Goal: Task Accomplishment & Management: Use online tool/utility

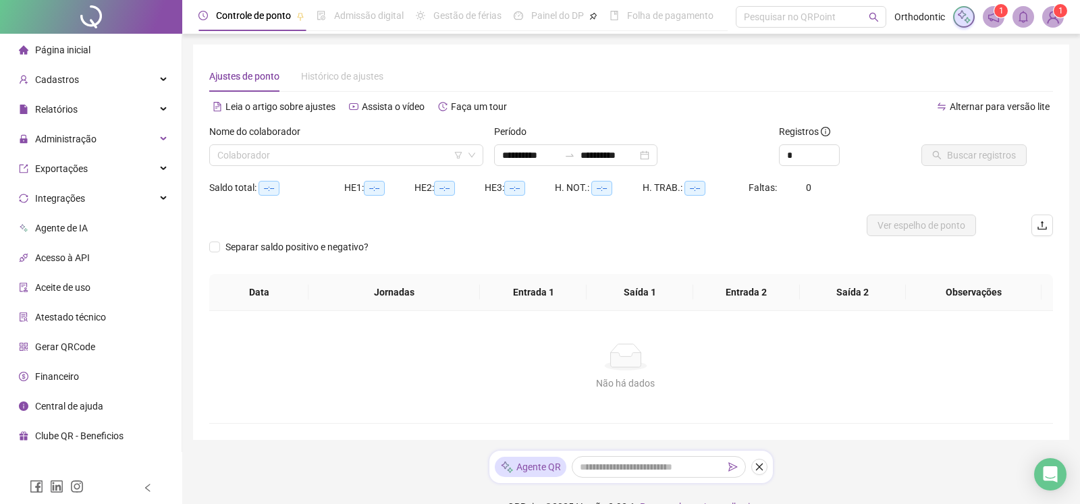
type input "**********"
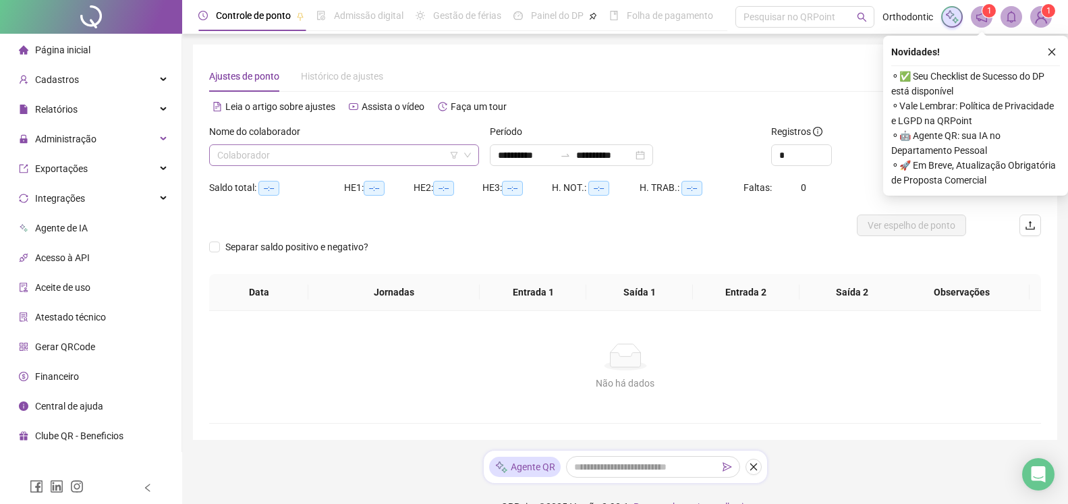
click at [317, 153] on input "search" at bounding box center [338, 155] width 242 height 20
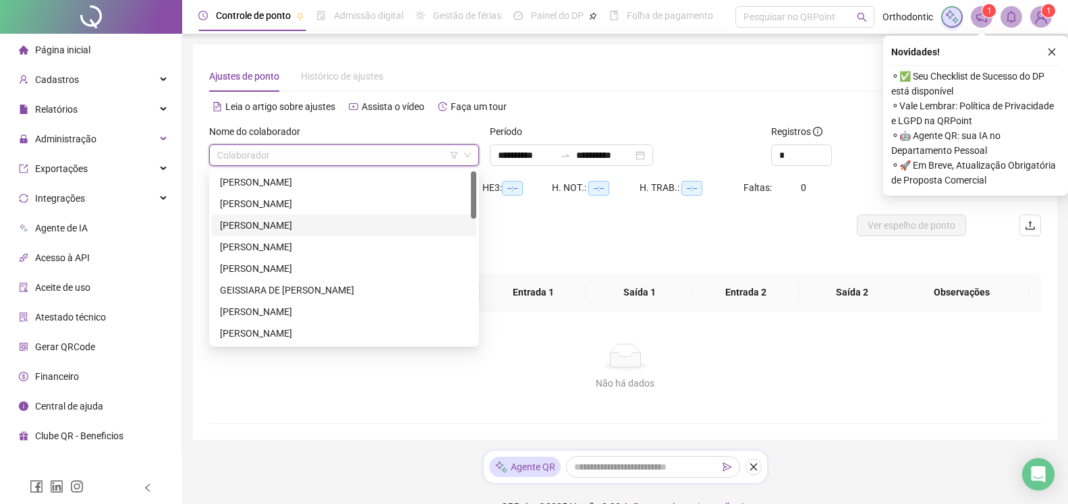
click at [329, 222] on div "[PERSON_NAME]" at bounding box center [344, 225] width 248 height 15
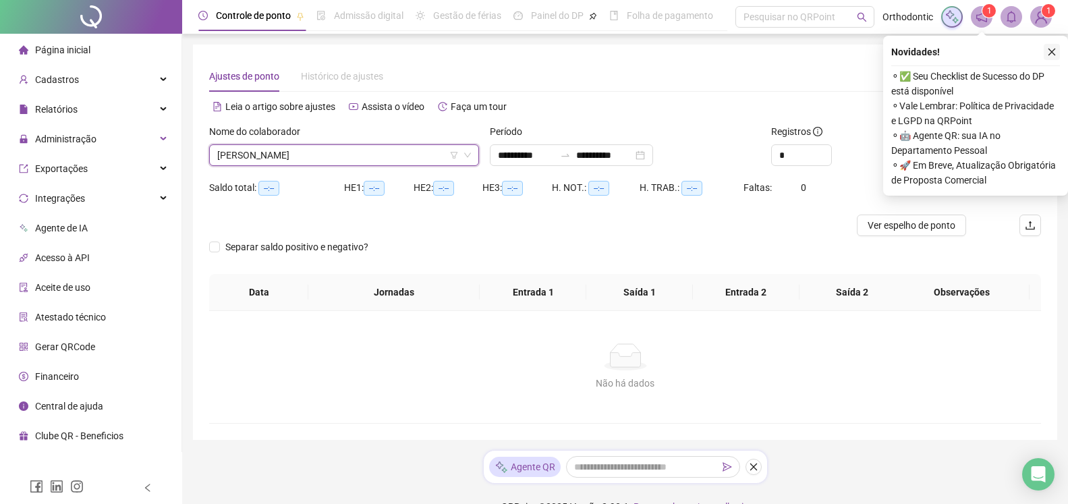
click at [1053, 53] on icon "close" at bounding box center [1051, 51] width 9 height 9
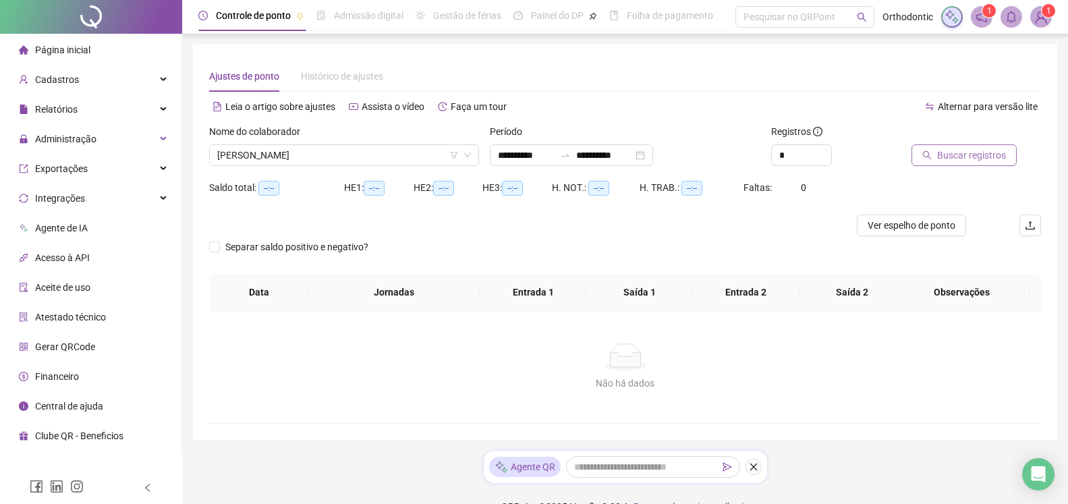
click at [986, 156] on span "Buscar registros" at bounding box center [971, 155] width 69 height 15
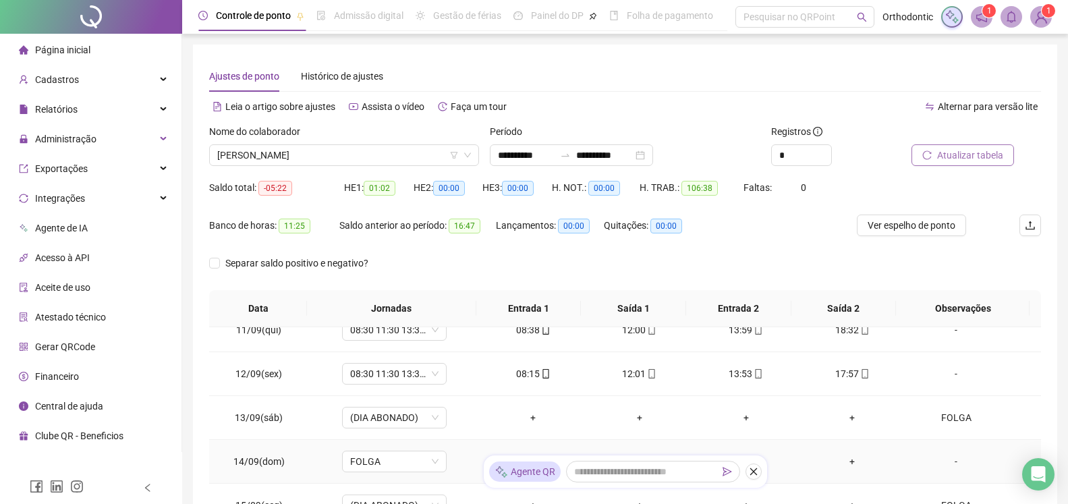
scroll to position [218, 0]
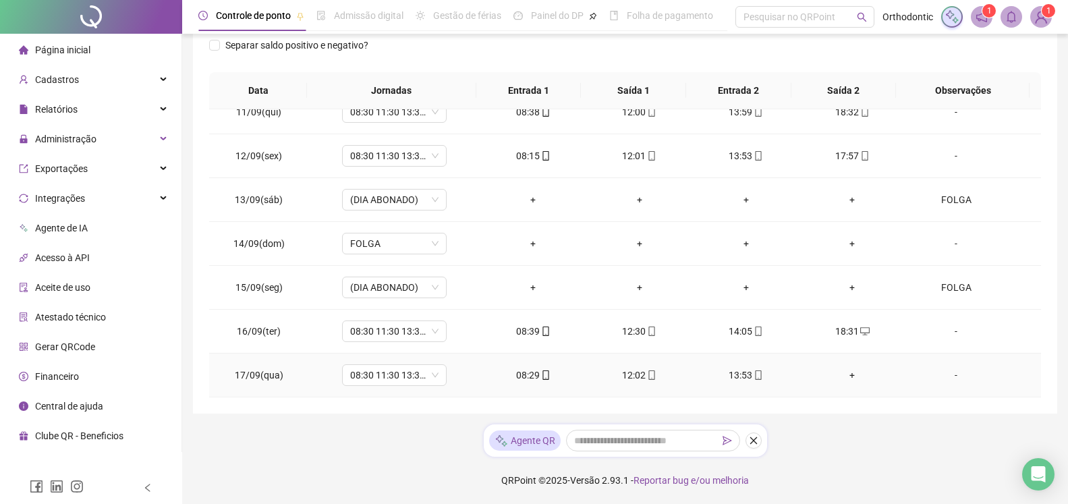
click at [845, 376] on div "+" at bounding box center [853, 375] width 85 height 15
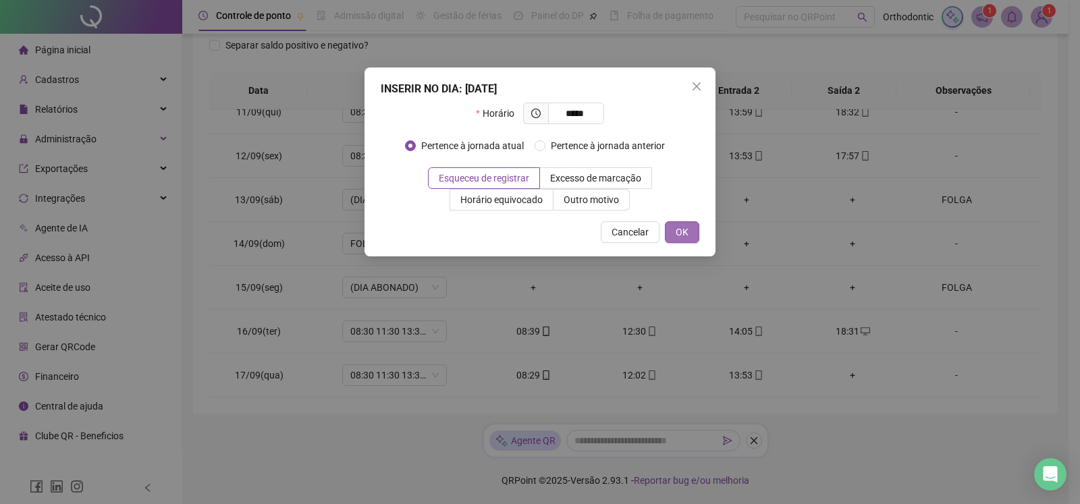
type input "*****"
click at [684, 226] on span "OK" at bounding box center [682, 232] width 13 height 15
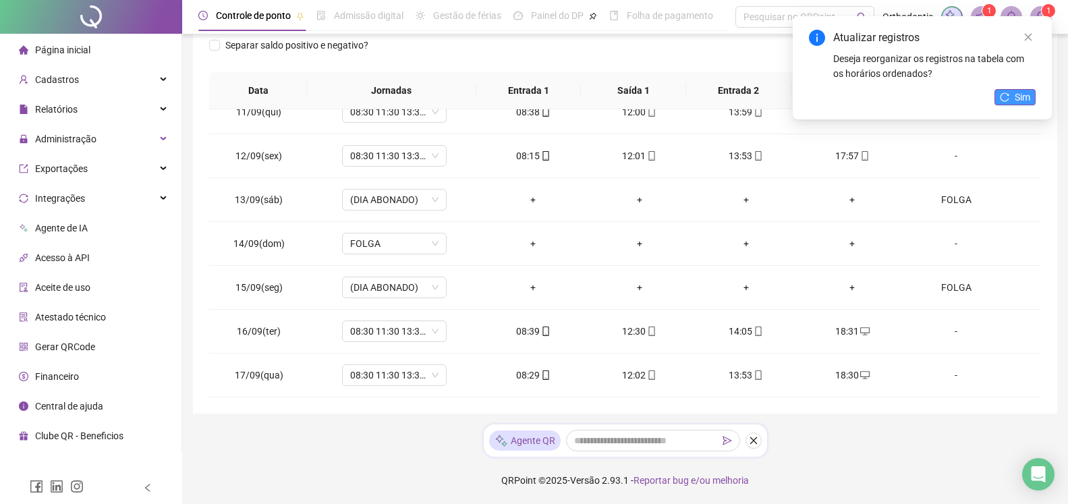
click at [1017, 99] on span "Sim" at bounding box center [1023, 97] width 16 height 15
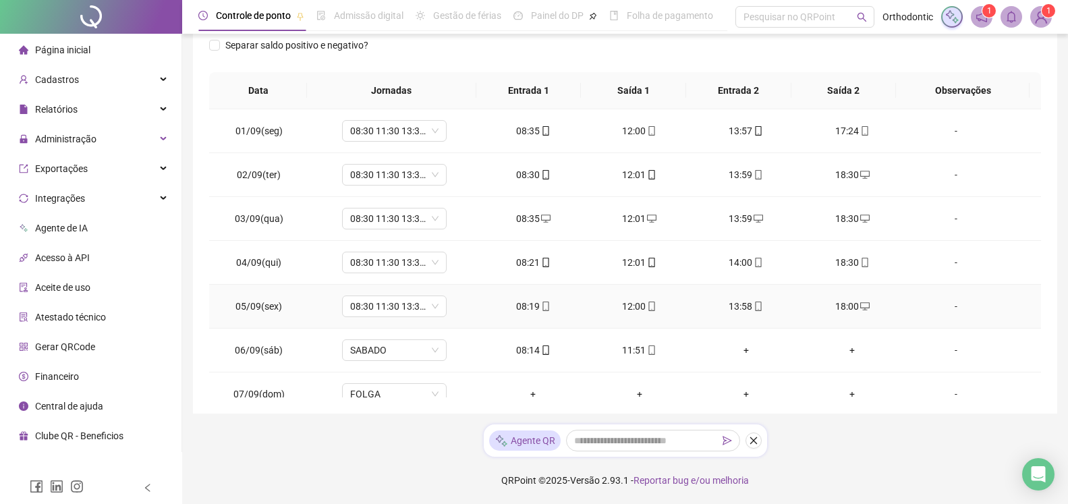
scroll to position [0, 0]
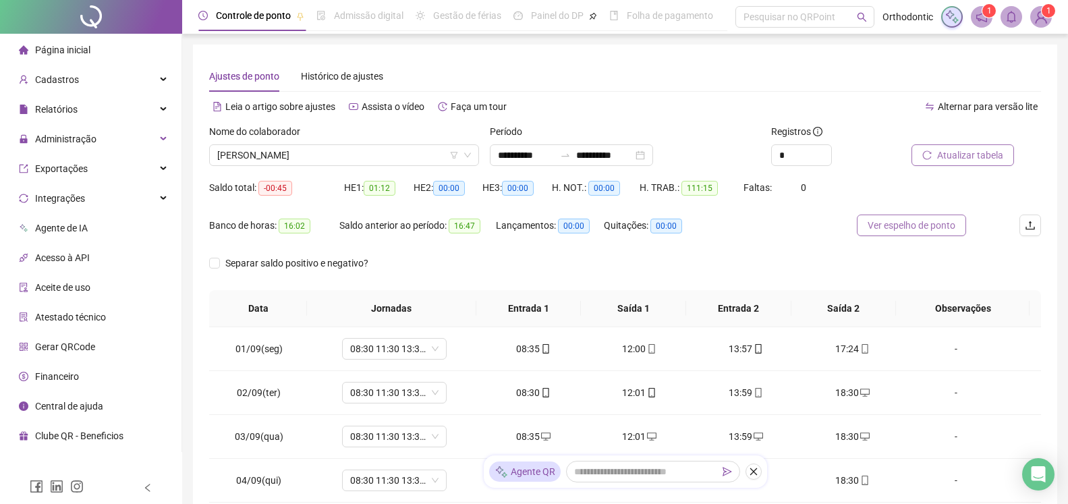
click at [941, 232] on span "Ver espelho de ponto" at bounding box center [912, 225] width 88 height 15
click at [339, 167] on div "Nome do colaborador [PERSON_NAME]" at bounding box center [344, 150] width 281 height 53
click at [339, 157] on span "[PERSON_NAME]" at bounding box center [344, 155] width 254 height 20
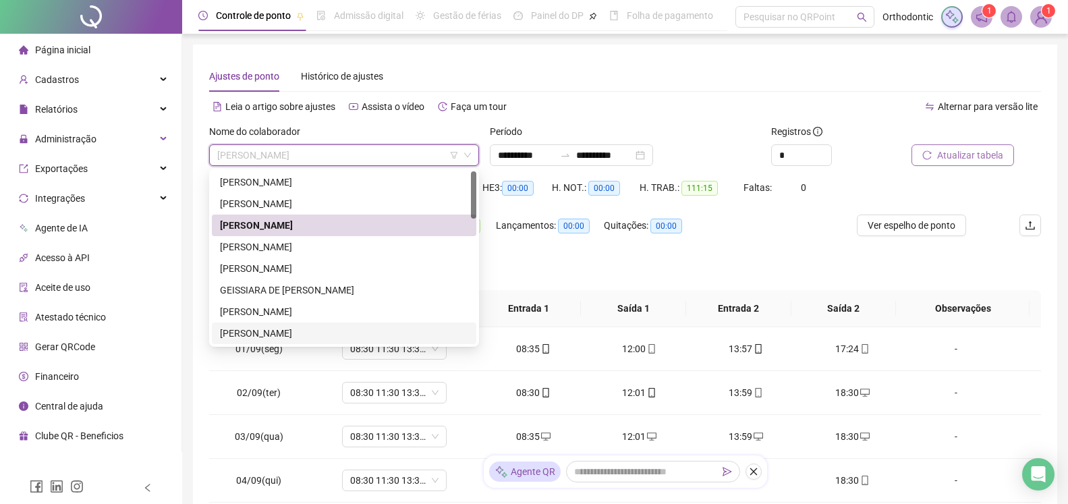
click at [312, 333] on div "[PERSON_NAME]" at bounding box center [344, 333] width 248 height 15
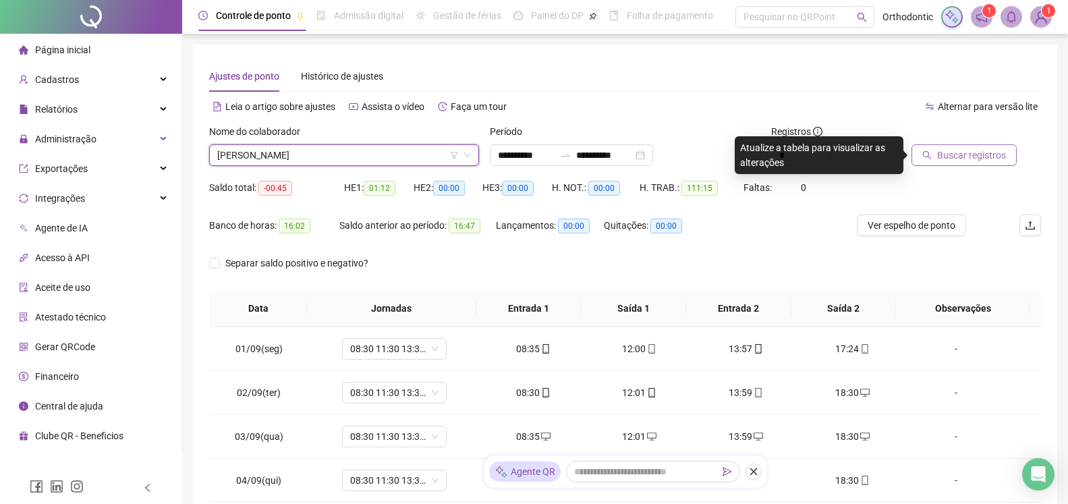
click at [973, 155] on span "Buscar registros" at bounding box center [971, 155] width 69 height 15
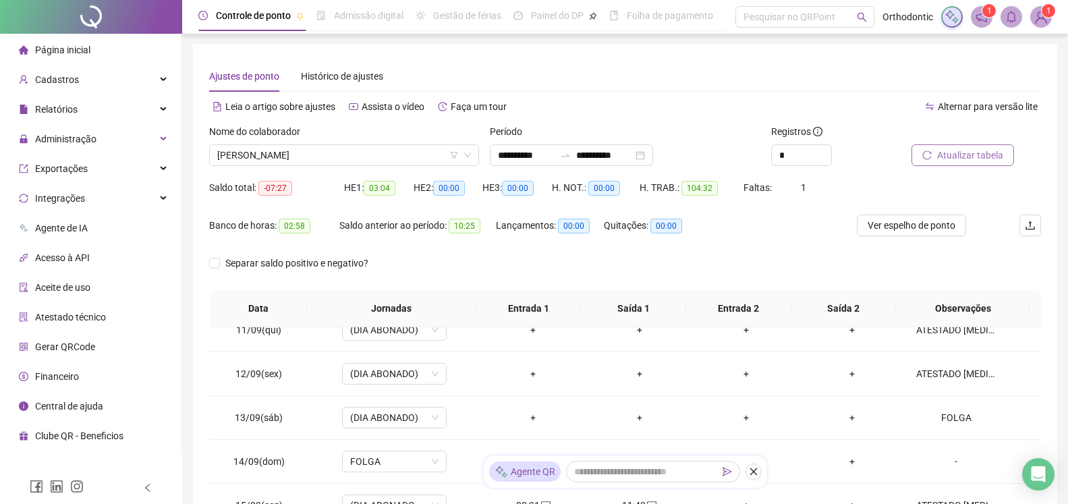
scroll to position [218, 0]
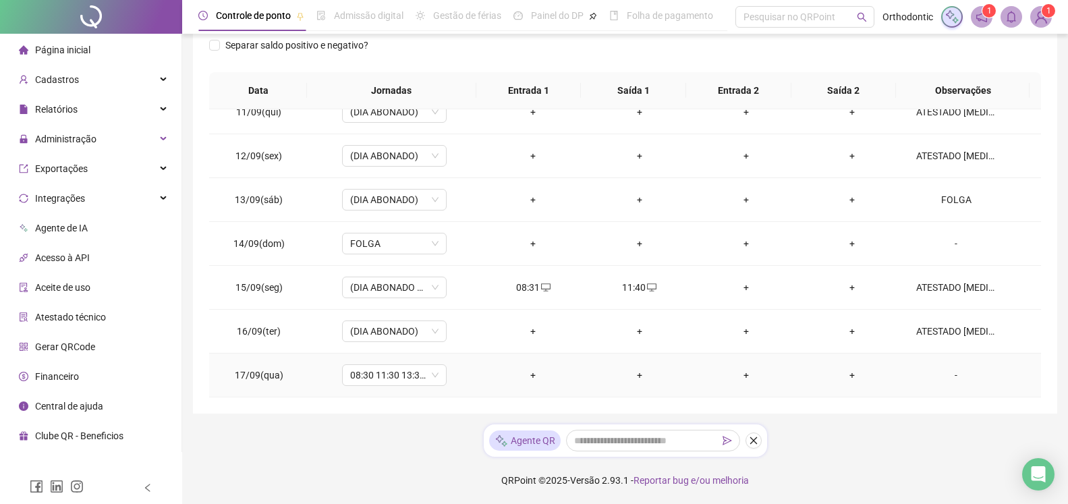
click at [528, 378] on div "+" at bounding box center [533, 375] width 85 height 15
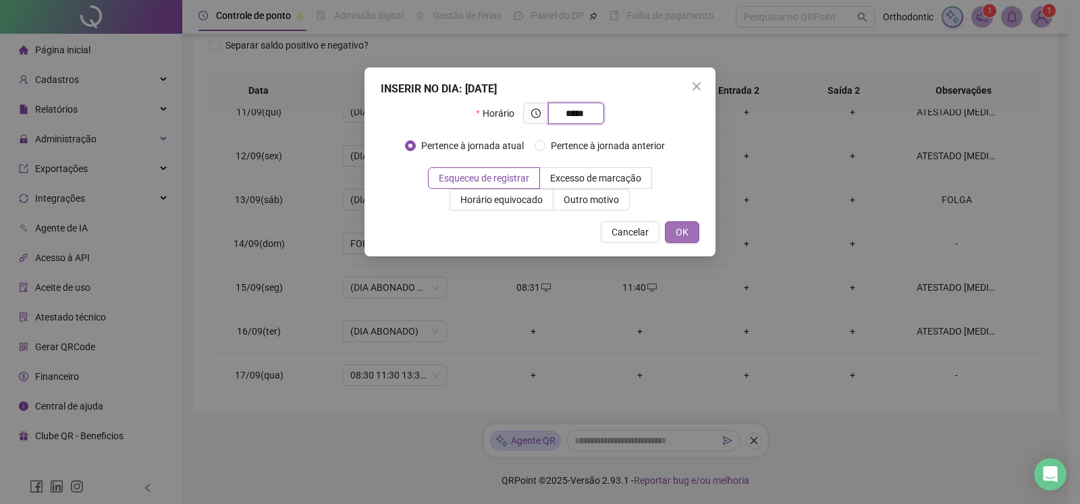
type input "*****"
click at [672, 227] on button "OK" at bounding box center [682, 232] width 34 height 22
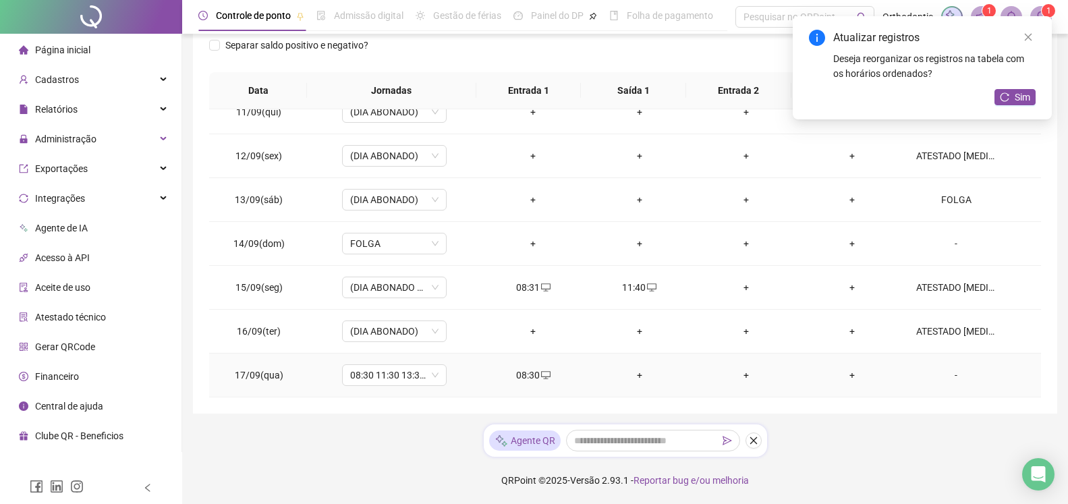
click at [632, 379] on div "+" at bounding box center [639, 375] width 85 height 15
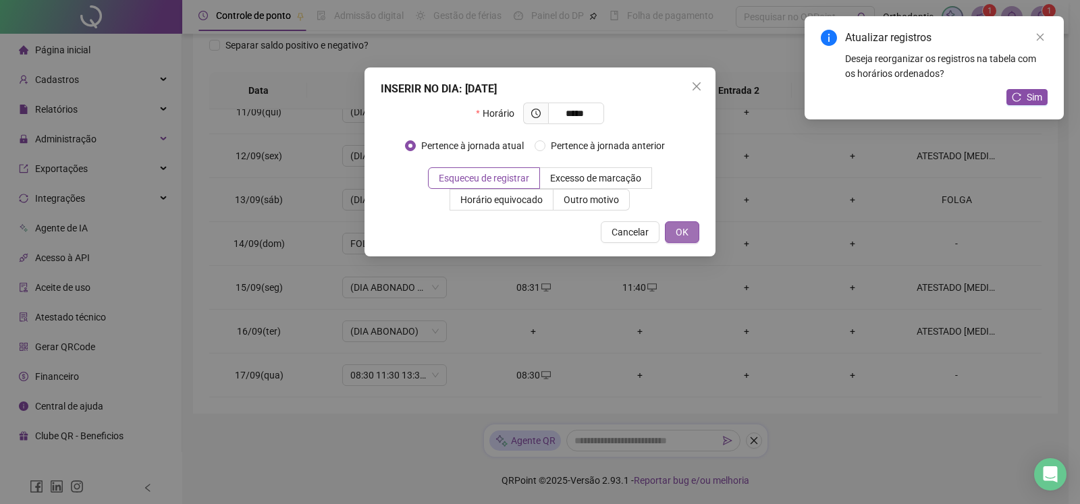
type input "*****"
click at [695, 232] on button "OK" at bounding box center [682, 232] width 34 height 22
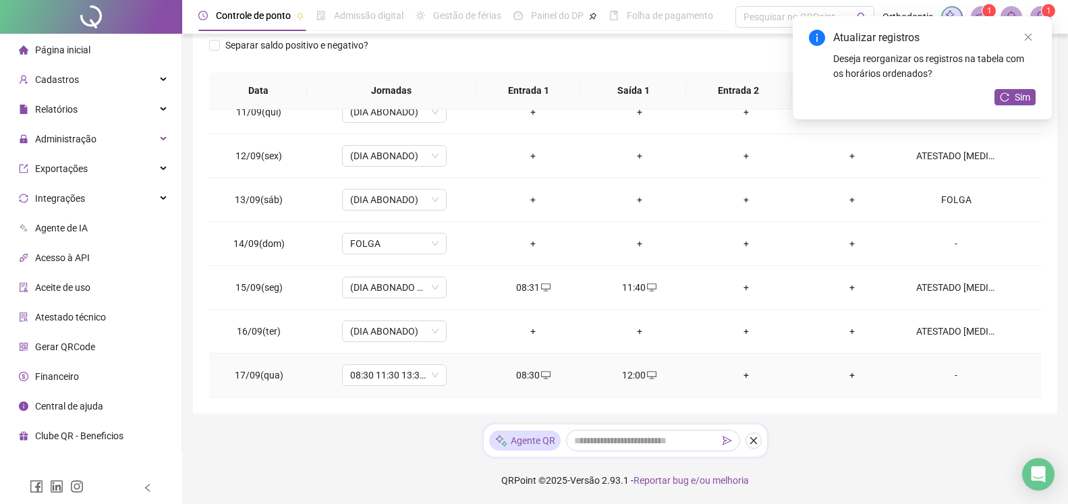
click at [950, 378] on div "-" at bounding box center [956, 375] width 80 height 15
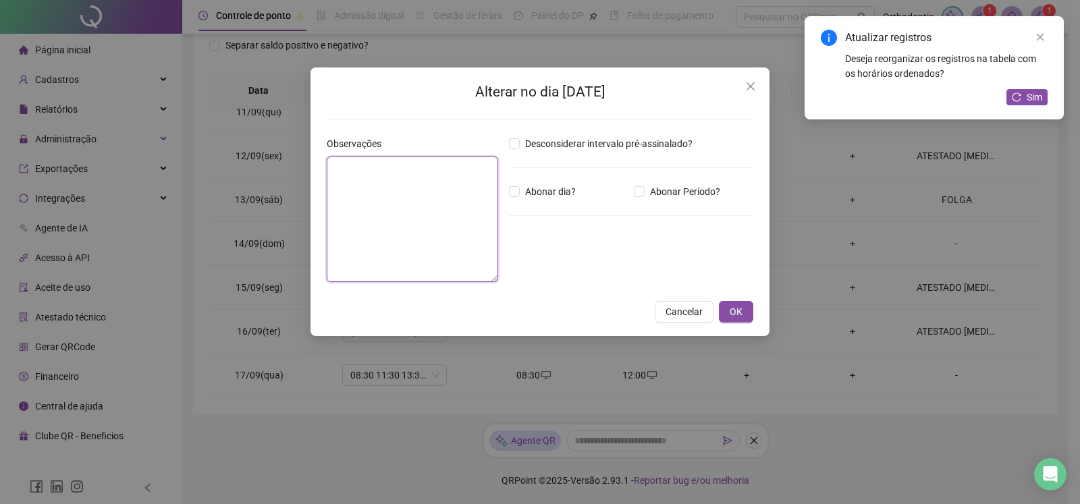
click at [391, 200] on textarea at bounding box center [412, 220] width 171 height 126
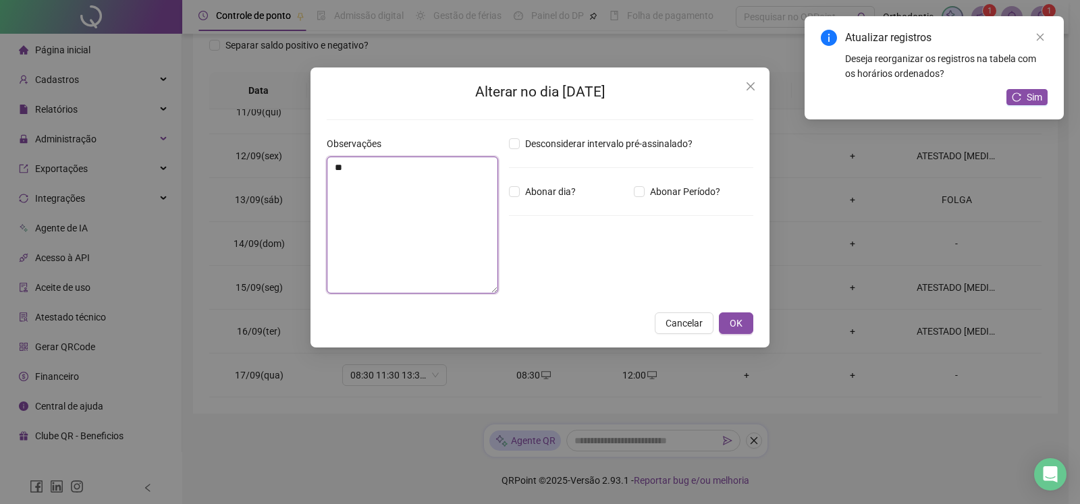
type textarea "*"
type textarea "**********"
click at [514, 196] on span at bounding box center [514, 191] width 11 height 11
click at [733, 325] on span "OK" at bounding box center [736, 323] width 13 height 15
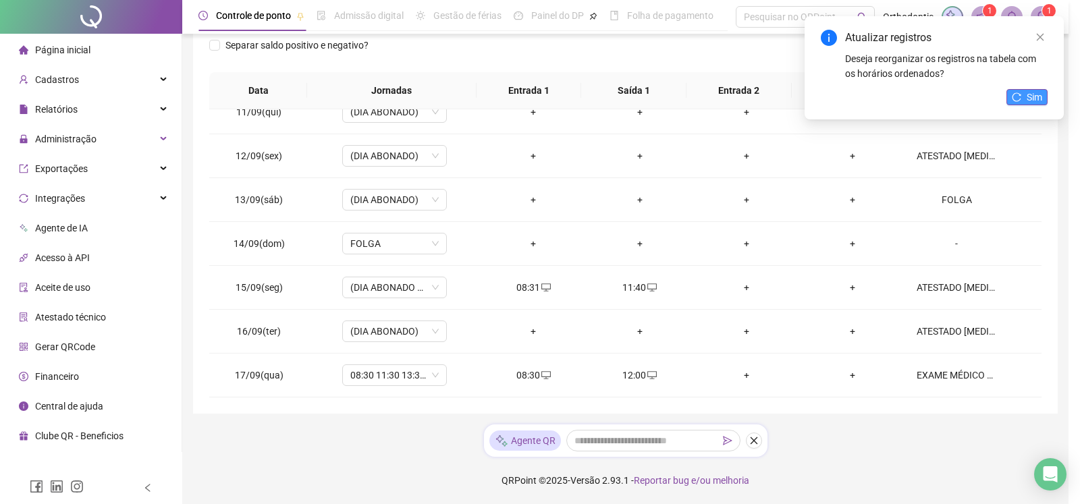
click at [1028, 103] on span "Sim" at bounding box center [1035, 97] width 16 height 15
click at [1027, 98] on button "Sim" at bounding box center [1026, 97] width 41 height 16
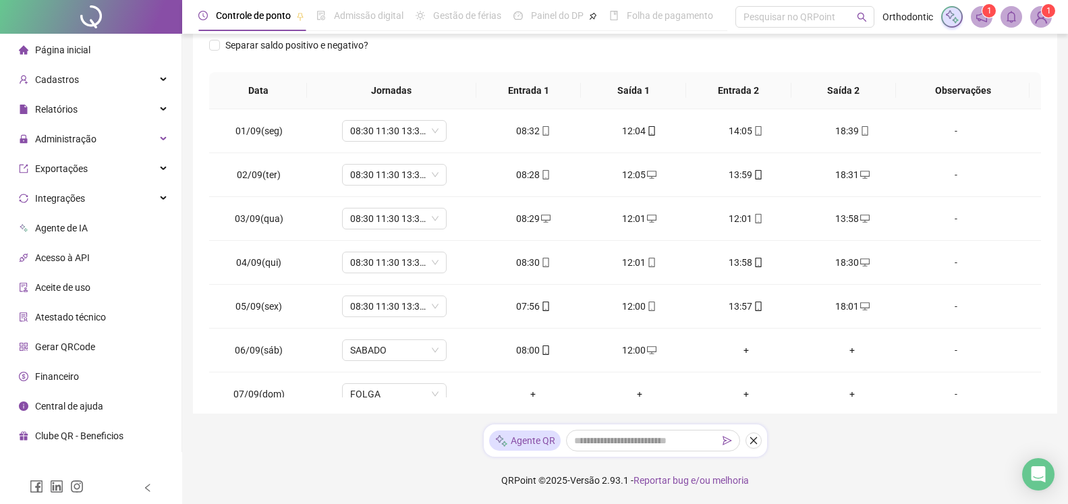
scroll to position [0, 0]
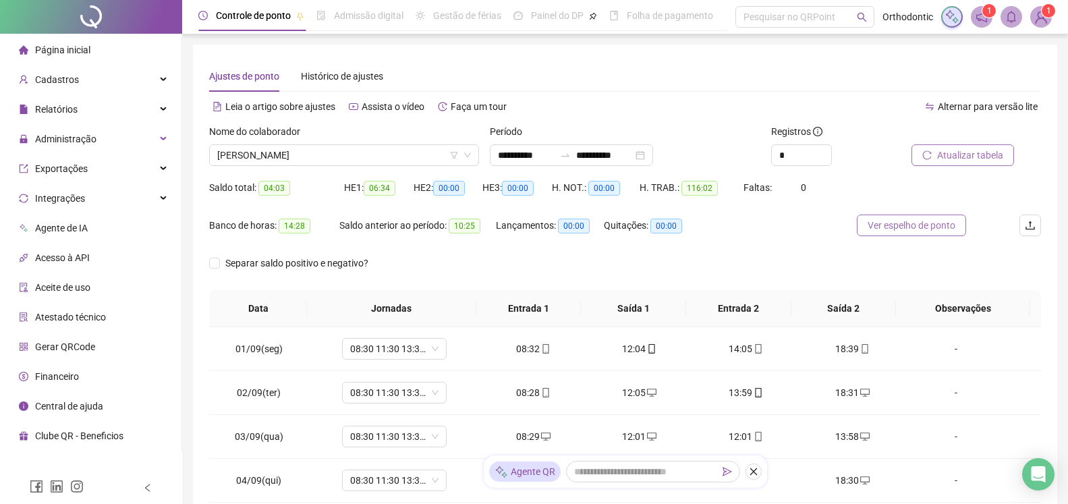
click at [929, 221] on span "Ver espelho de ponto" at bounding box center [912, 225] width 88 height 15
click at [333, 159] on span "[PERSON_NAME]" at bounding box center [344, 155] width 254 height 20
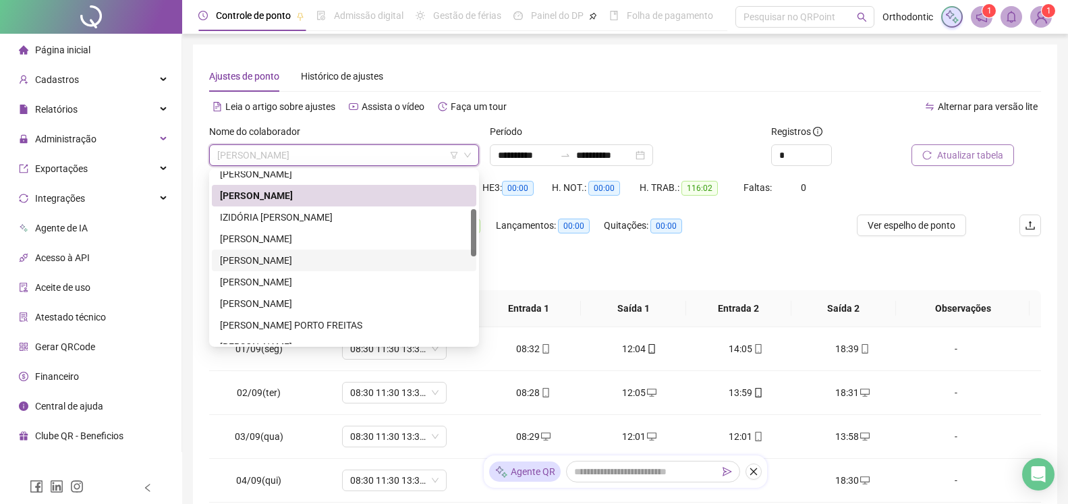
scroll to position [207, 0]
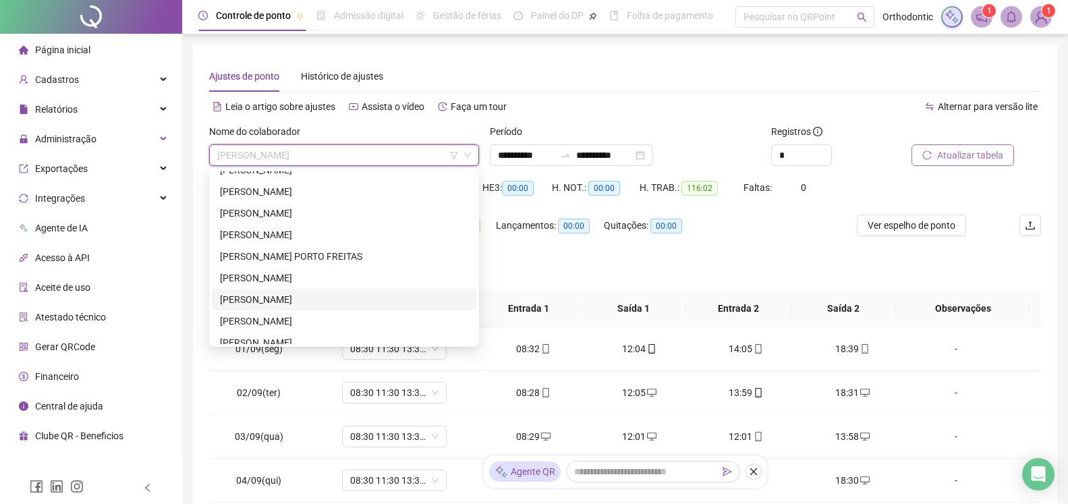
click at [350, 296] on div "[PERSON_NAME]" at bounding box center [344, 299] width 248 height 15
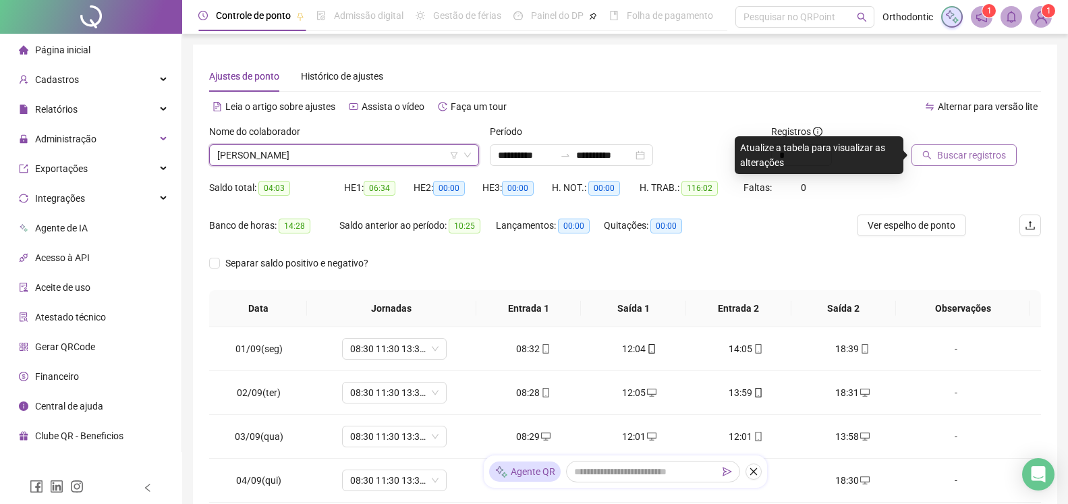
click at [963, 150] on span "Buscar registros" at bounding box center [971, 155] width 69 height 15
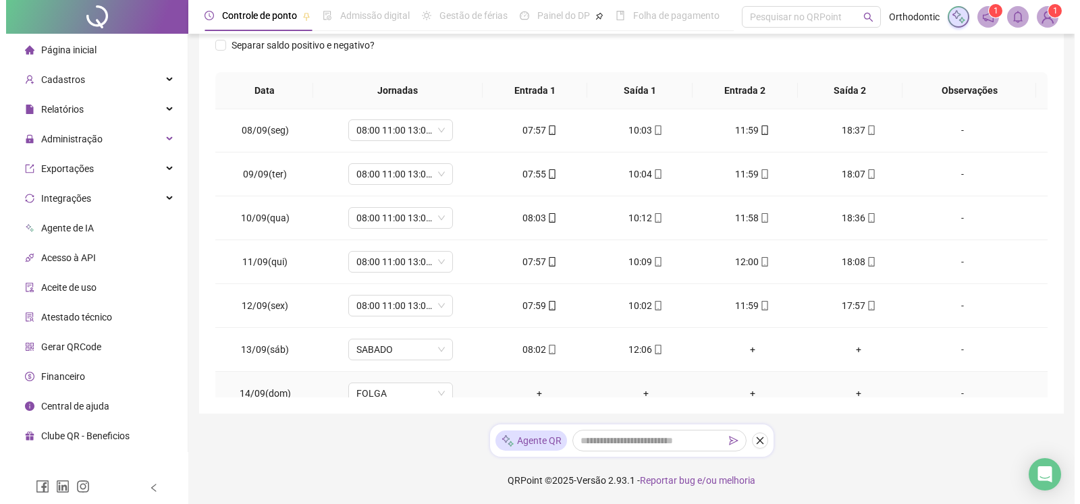
scroll to position [458, 0]
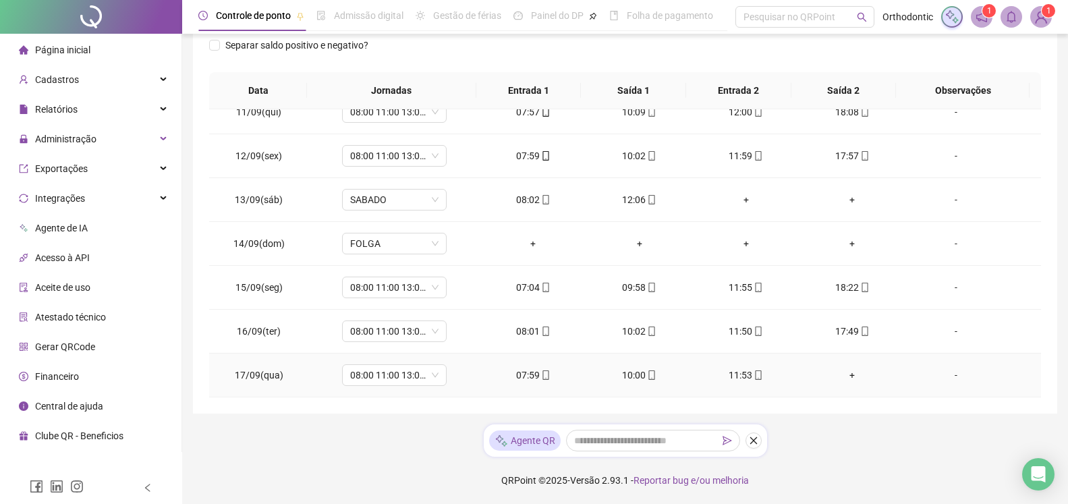
click at [841, 376] on div "+" at bounding box center [853, 375] width 85 height 15
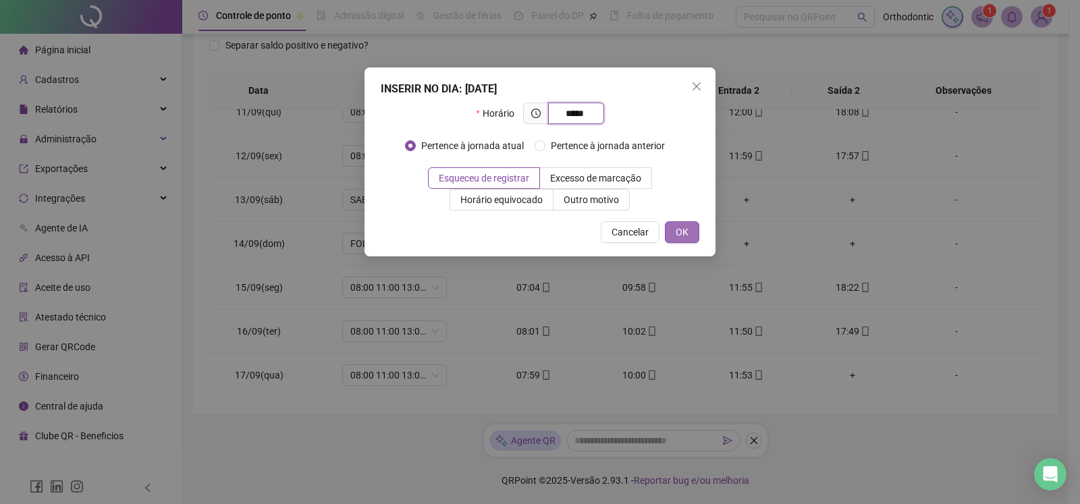
type input "*****"
click at [674, 224] on button "OK" at bounding box center [682, 232] width 34 height 22
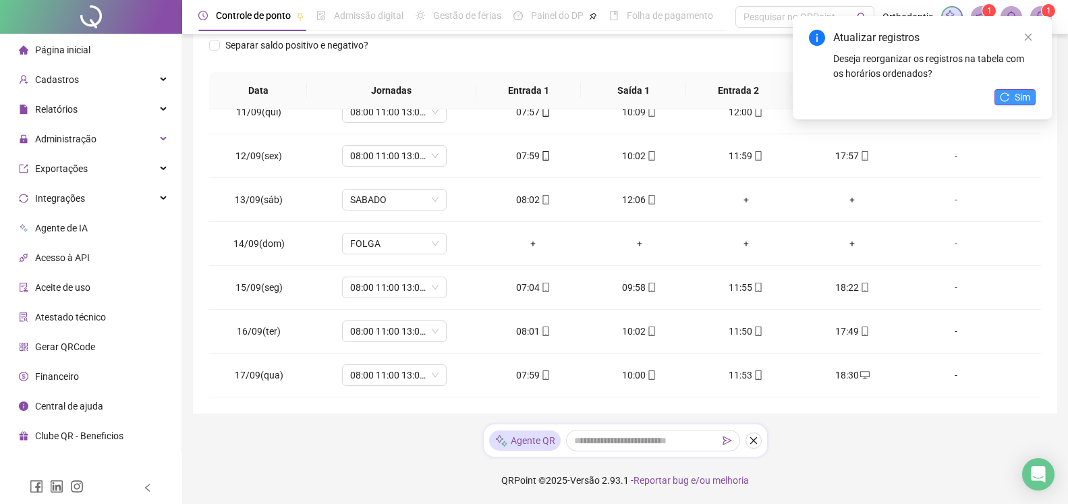
click at [1008, 92] on icon "reload" at bounding box center [1004, 96] width 9 height 9
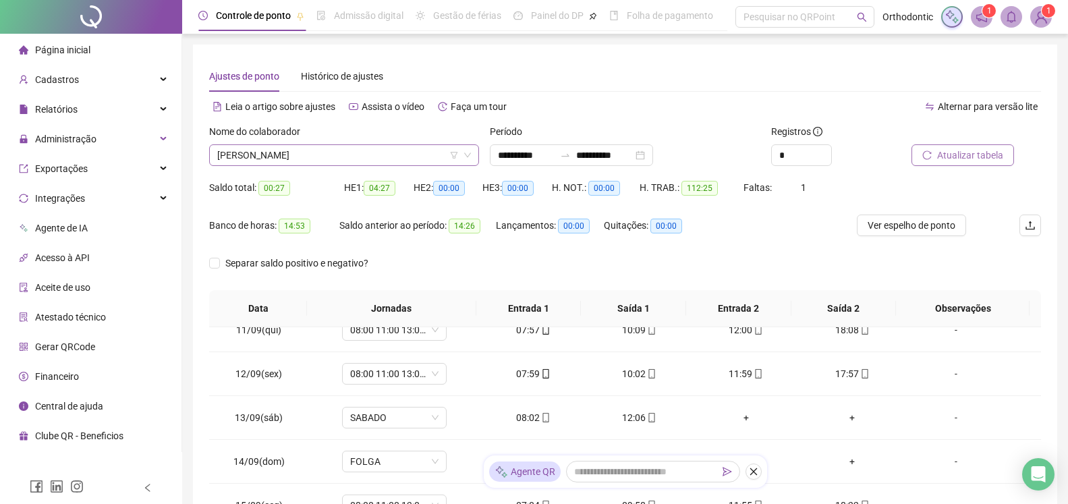
scroll to position [0, 0]
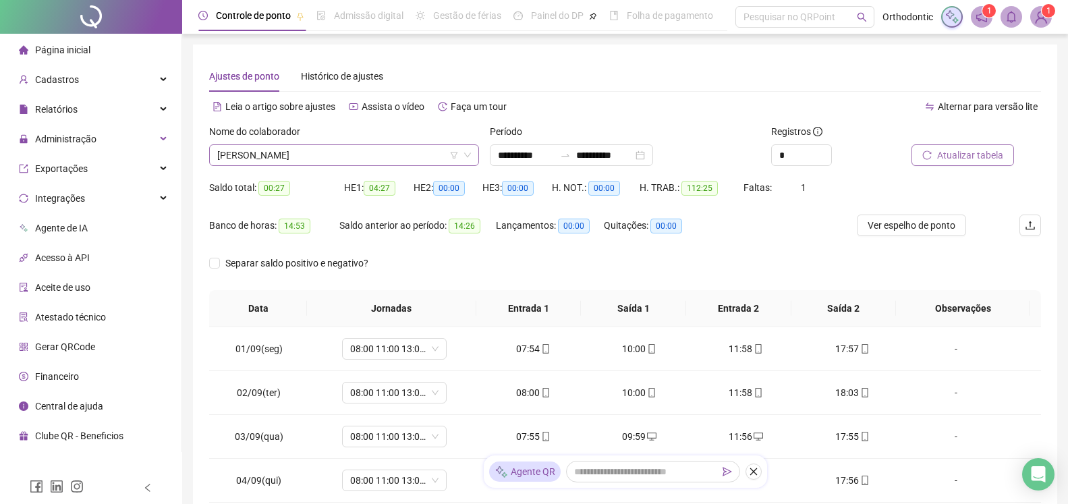
click at [357, 161] on span "[PERSON_NAME]" at bounding box center [344, 155] width 254 height 20
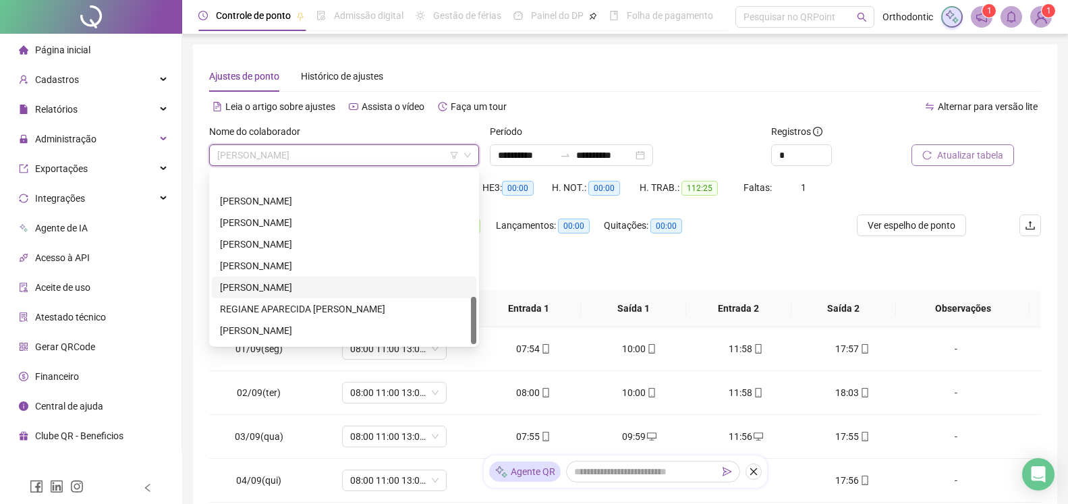
scroll to position [454, 0]
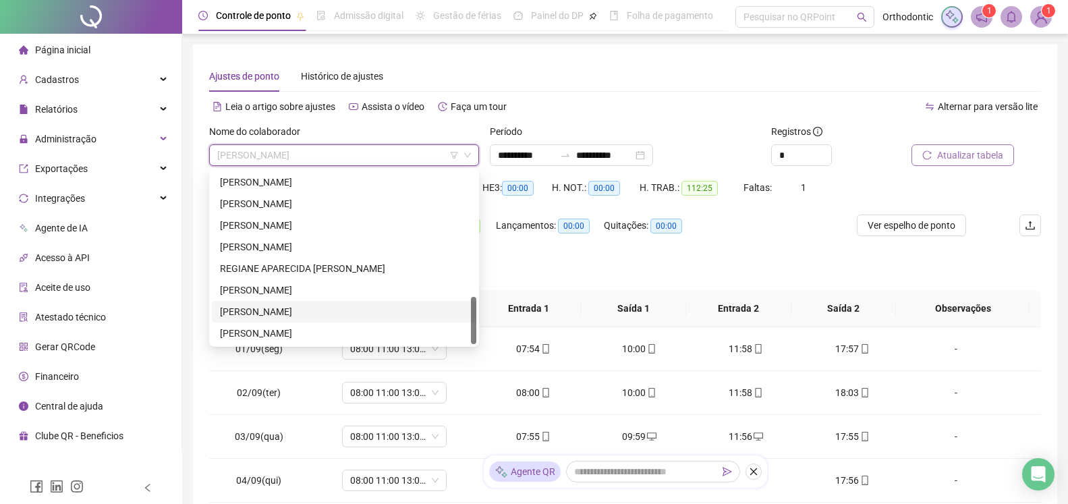
click at [336, 310] on div "[PERSON_NAME]" at bounding box center [344, 311] width 248 height 15
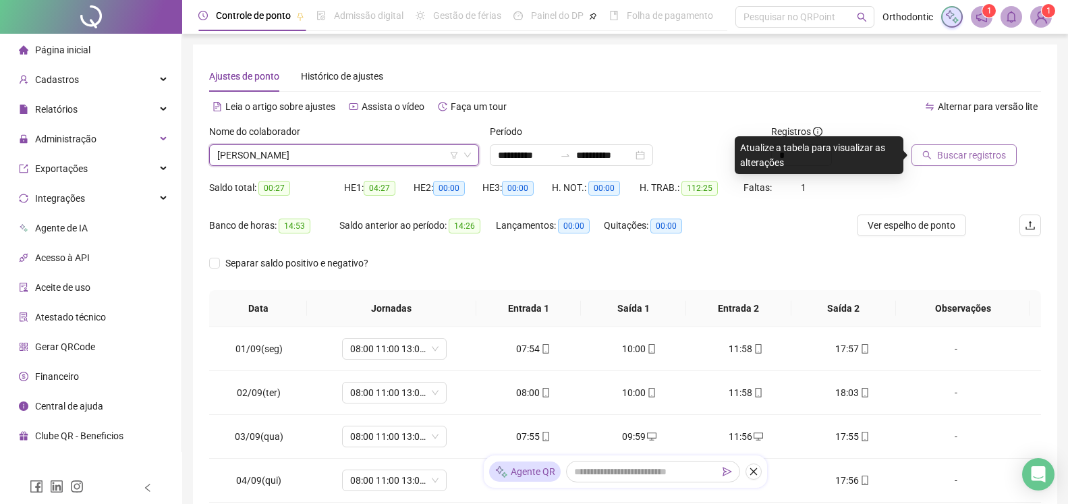
click at [959, 156] on span "Buscar registros" at bounding box center [971, 155] width 69 height 15
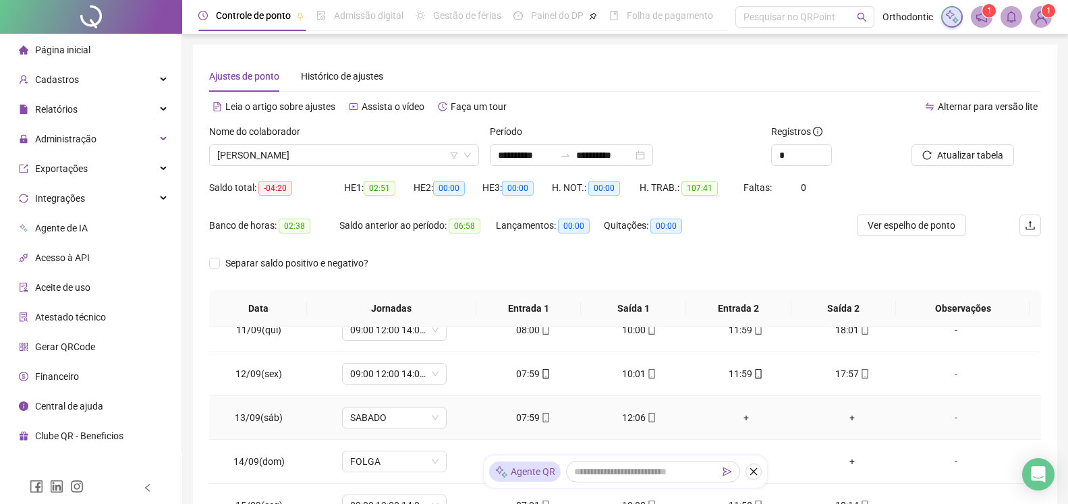
scroll to position [218, 0]
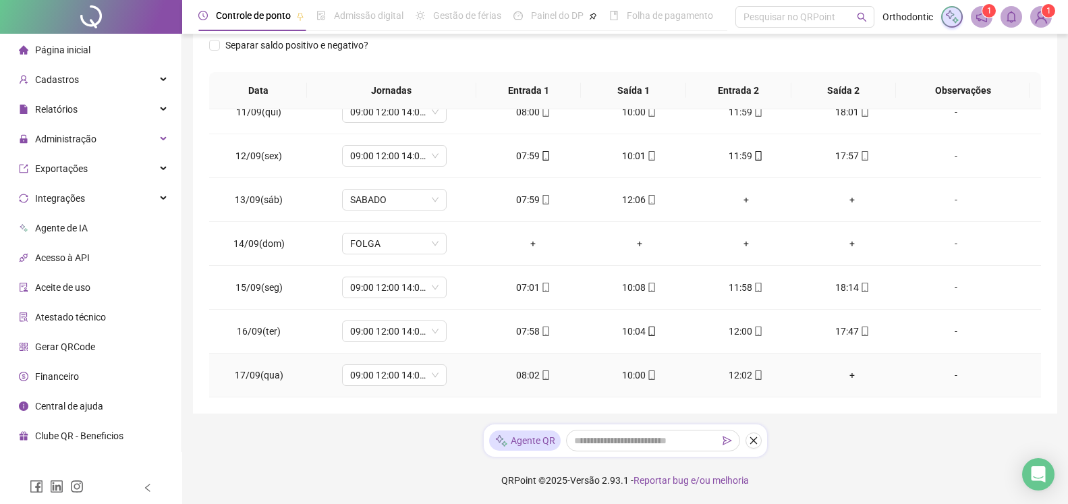
click at [846, 375] on div "+" at bounding box center [853, 375] width 85 height 15
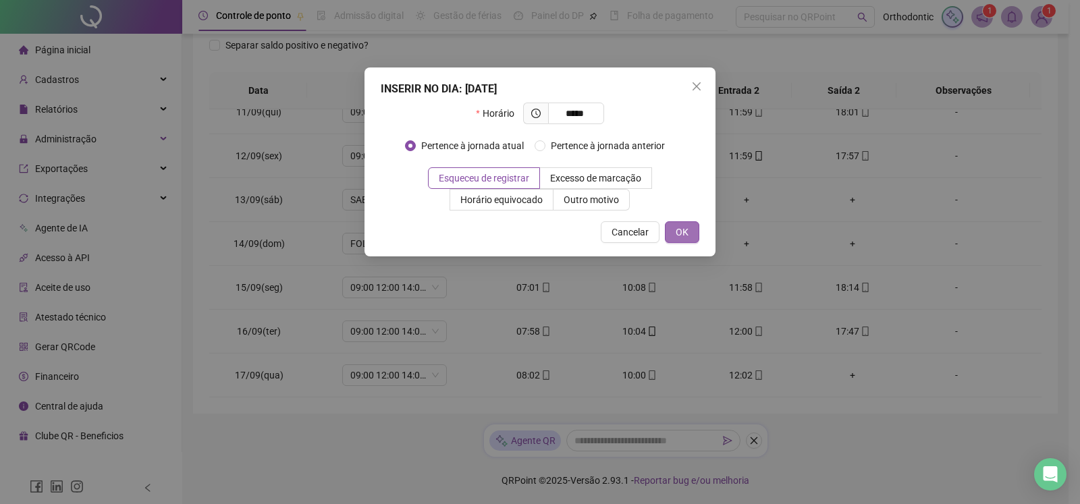
type input "*****"
click at [686, 242] on button "OK" at bounding box center [682, 232] width 34 height 22
